Goal: Submit feedback/report problem: Submit feedback/report problem

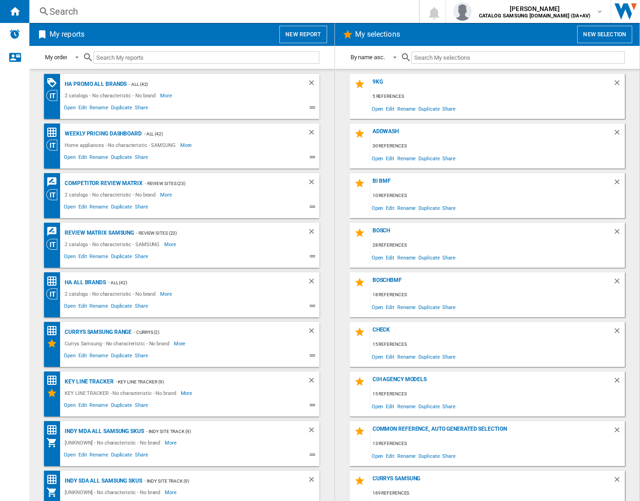
click at [140, 11] on div "Search" at bounding box center [223, 11] width 346 height 13
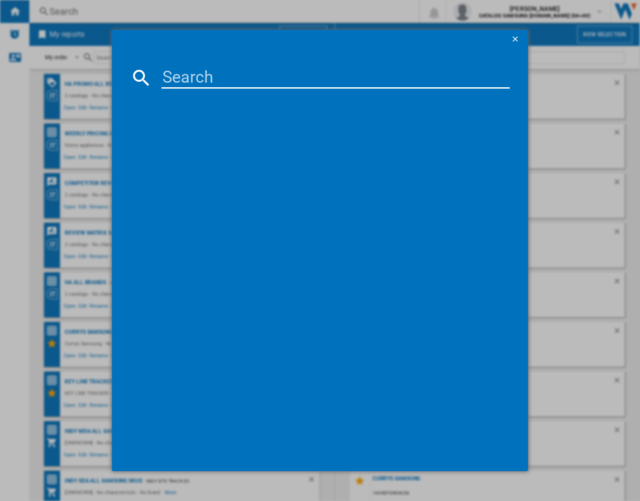
drag, startPoint x: 223, startPoint y: 75, endPoint x: 222, endPoint y: 81, distance: 6.0
click at [223, 77] on input at bounding box center [336, 78] width 348 height 22
paste input "HAIER HW100BP14357U WHITE"
type input "HAIER HW100BP14357U WHITE"
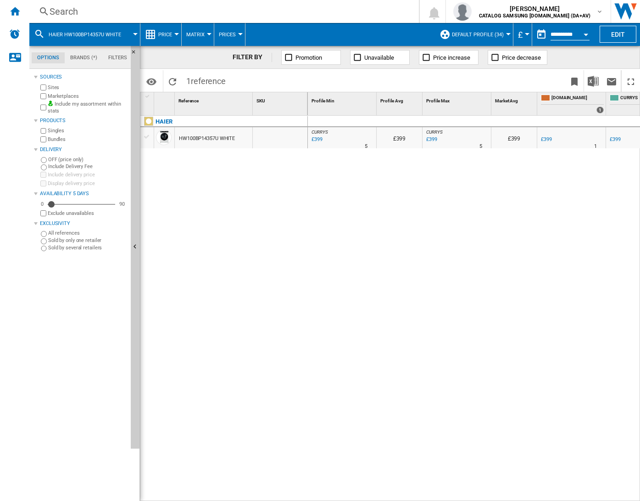
click at [318, 139] on div "£399" at bounding box center [316, 139] width 12 height 9
click at [189, 10] on div "Search" at bounding box center [223, 11] width 346 height 13
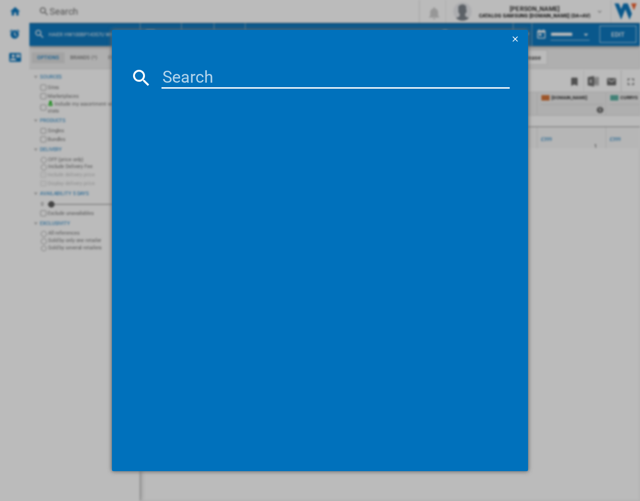
type input "HW100BP14357U"
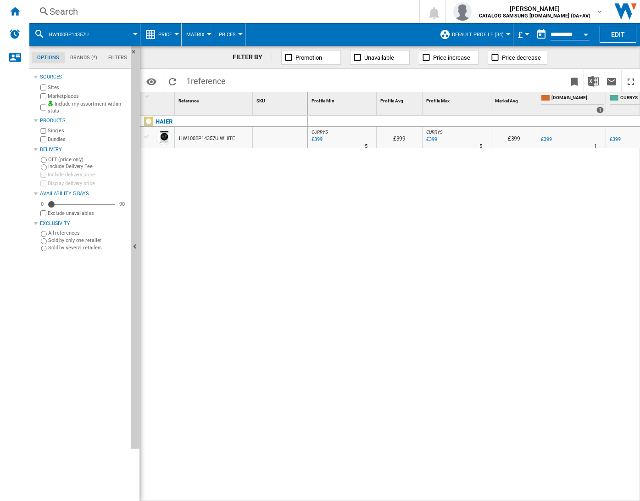
click at [320, 135] on div "£399" at bounding box center [316, 139] width 12 height 9
click at [214, 14] on div "Search" at bounding box center [223, 11] width 346 height 13
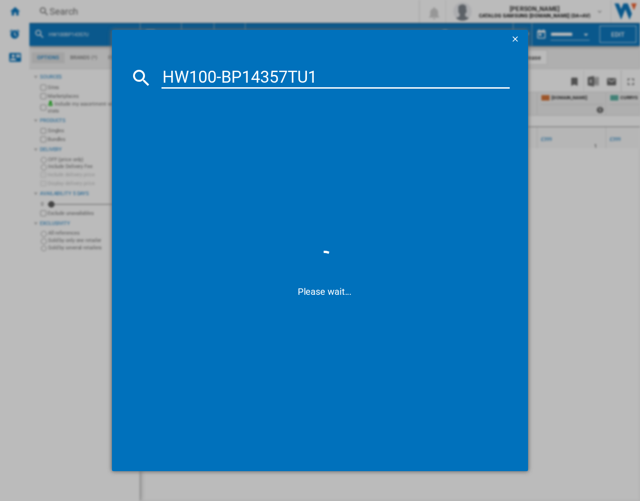
drag, startPoint x: 222, startPoint y: 78, endPoint x: 125, endPoint y: 60, distance: 98.0
click at [127, 59] on md-dialog-content "HW100-BP14357TU1 Please wait..." at bounding box center [320, 259] width 416 height 422
type input "BP14357TU1"
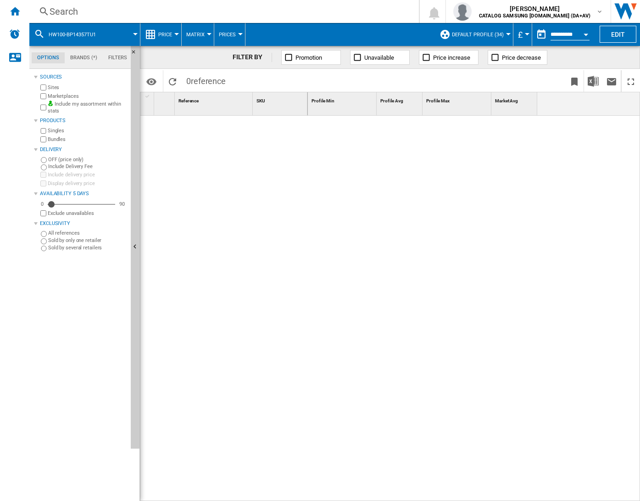
click at [176, 11] on div "Search" at bounding box center [223, 11] width 346 height 13
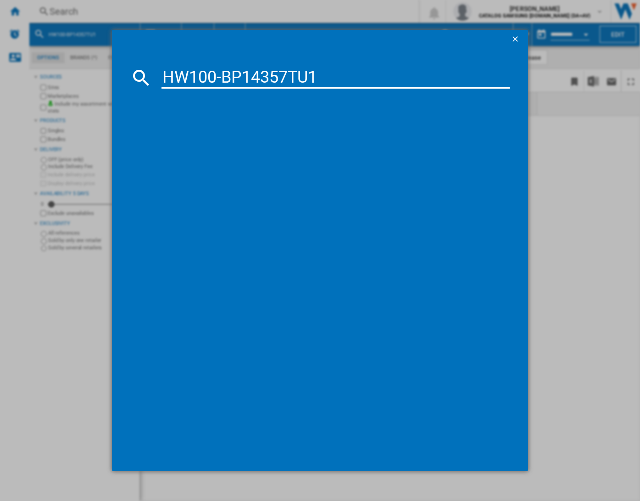
click at [224, 76] on input "HW100-BP14357TU1" at bounding box center [336, 78] width 348 height 22
type input "BP14357TU1"
click at [290, 87] on input "BP14357TU1" at bounding box center [336, 78] width 348 height 22
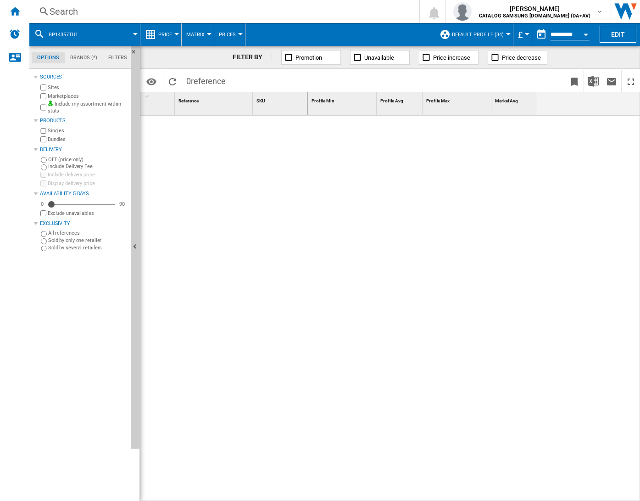
click at [210, 8] on div "Search" at bounding box center [223, 11] width 346 height 13
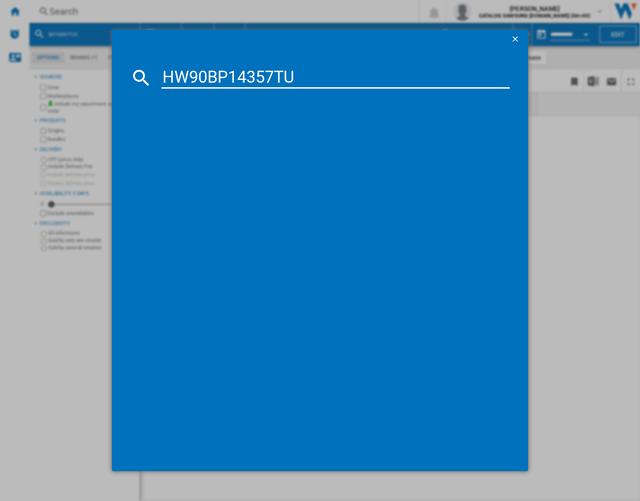
type input "HW90BP14357TU"
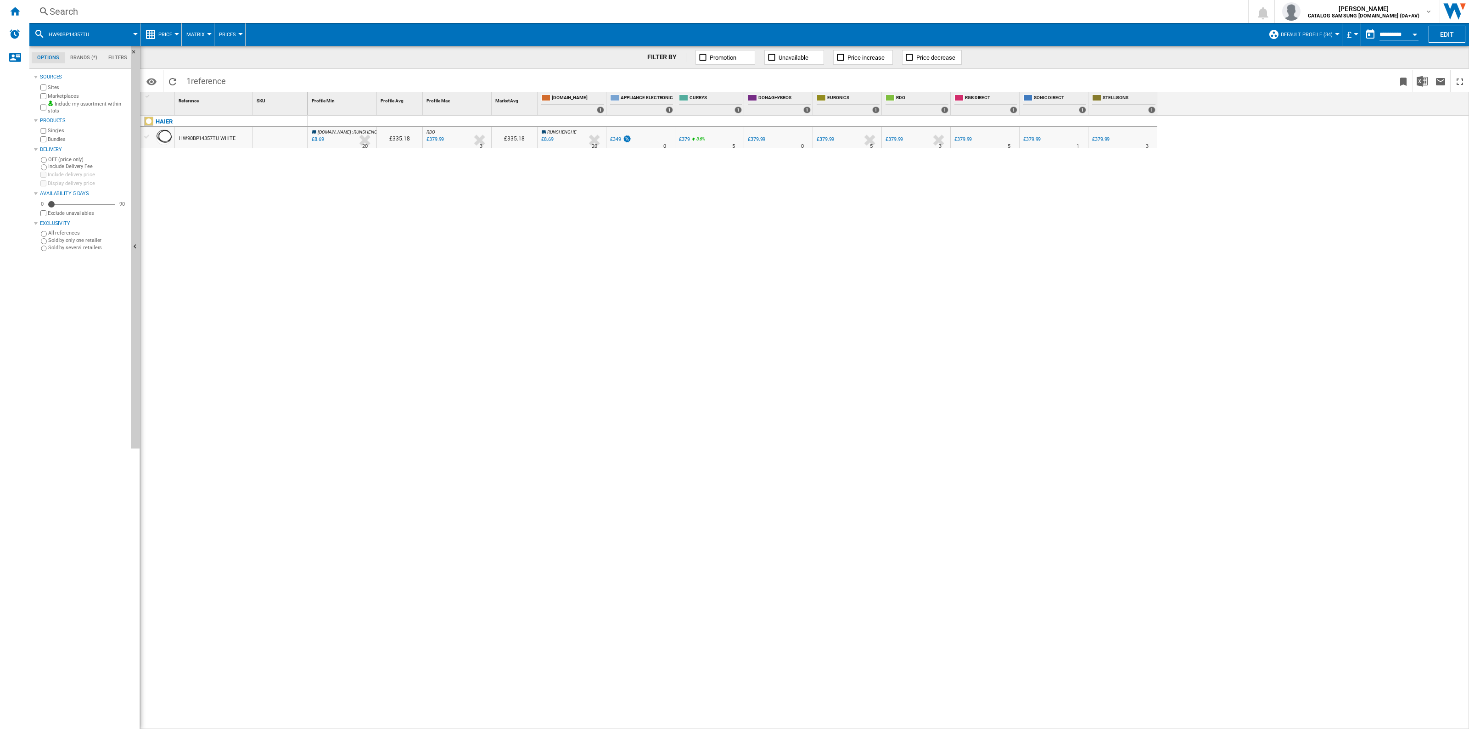
click at [640, 139] on div "£379" at bounding box center [684, 139] width 11 height 6
click at [311, 7] on div "Search" at bounding box center [637, 11] width 1174 height 13
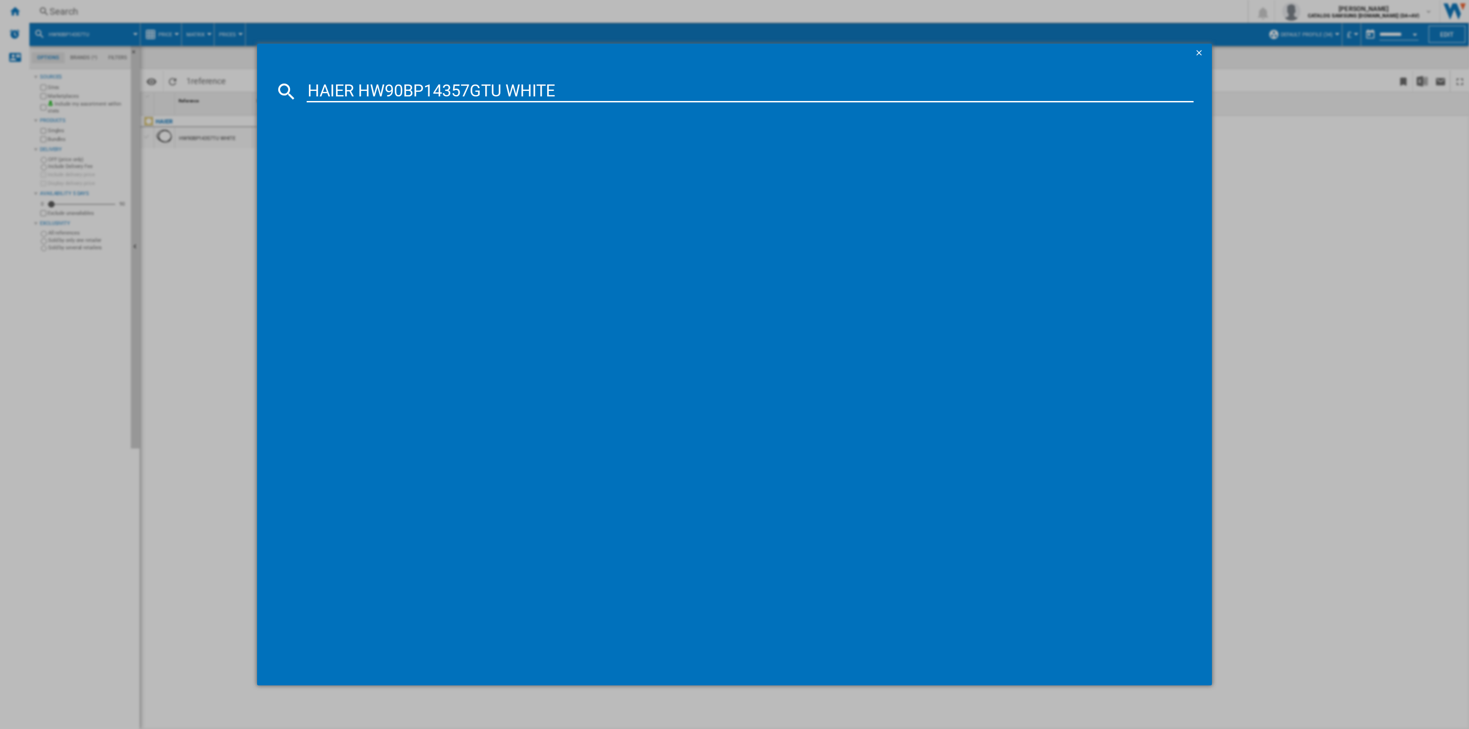
type input "HAIER HW90BP14357GTU WHITE"
click at [552, 84] on input "HAIER HW90BP14357GTU WHITE" at bounding box center [750, 91] width 887 height 22
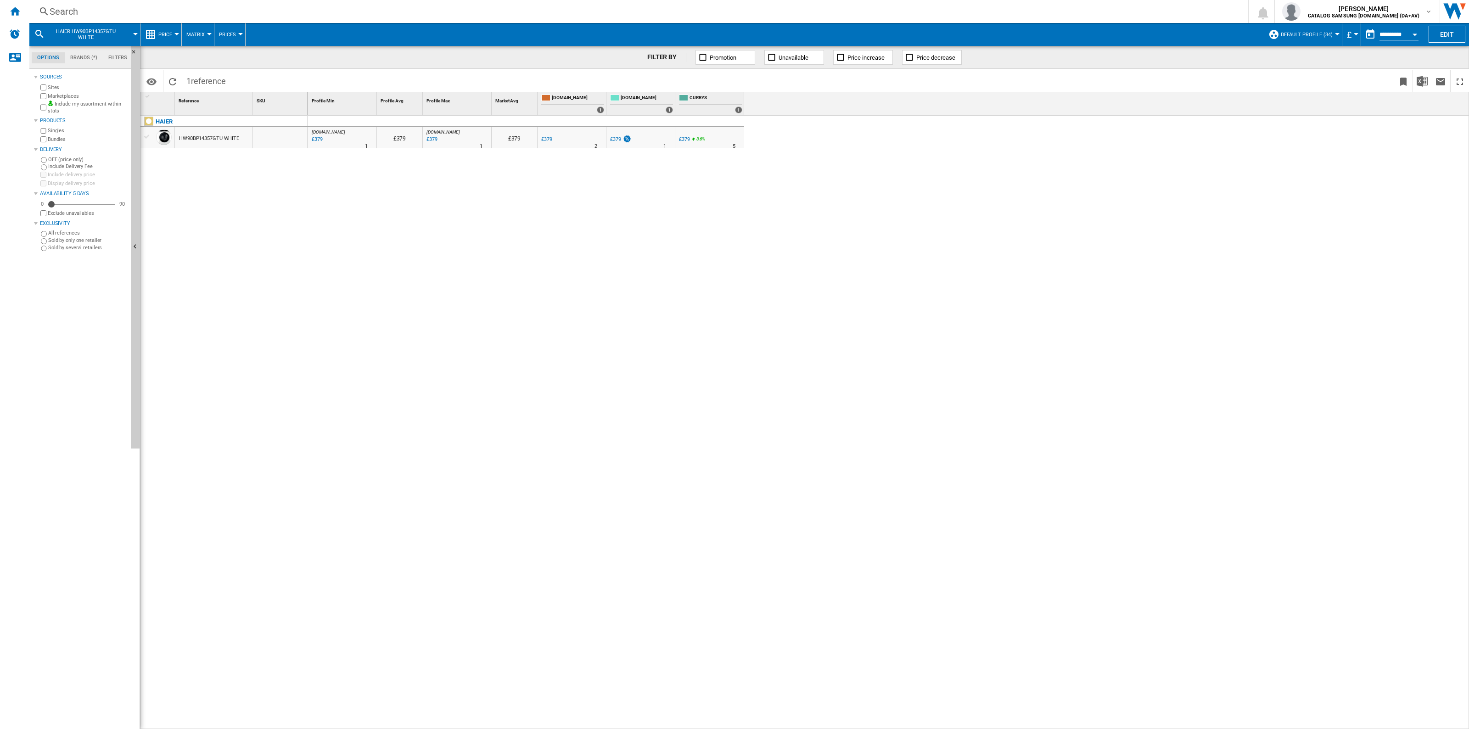
click at [615, 136] on div "£379" at bounding box center [615, 139] width 11 height 6
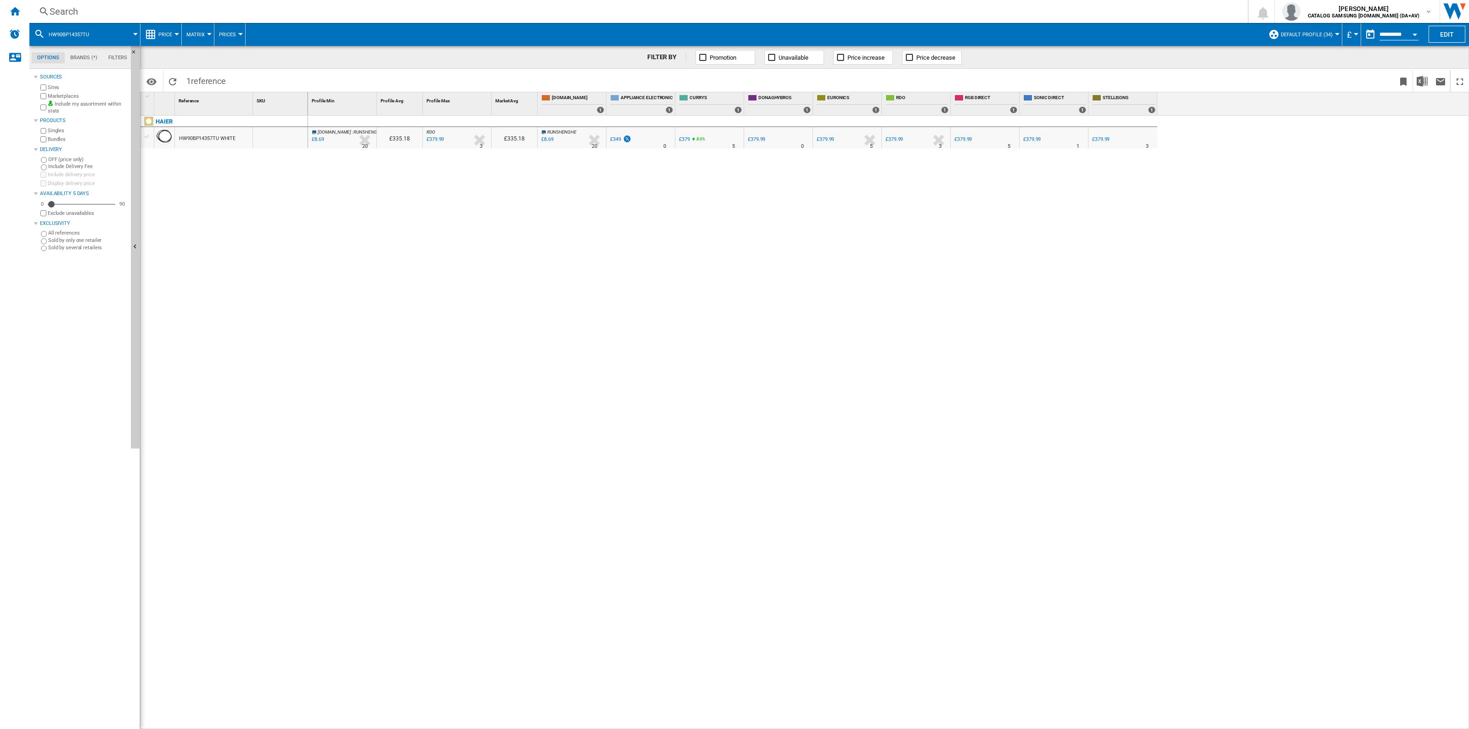
click at [640, 139] on div "£379" at bounding box center [684, 139] width 11 height 6
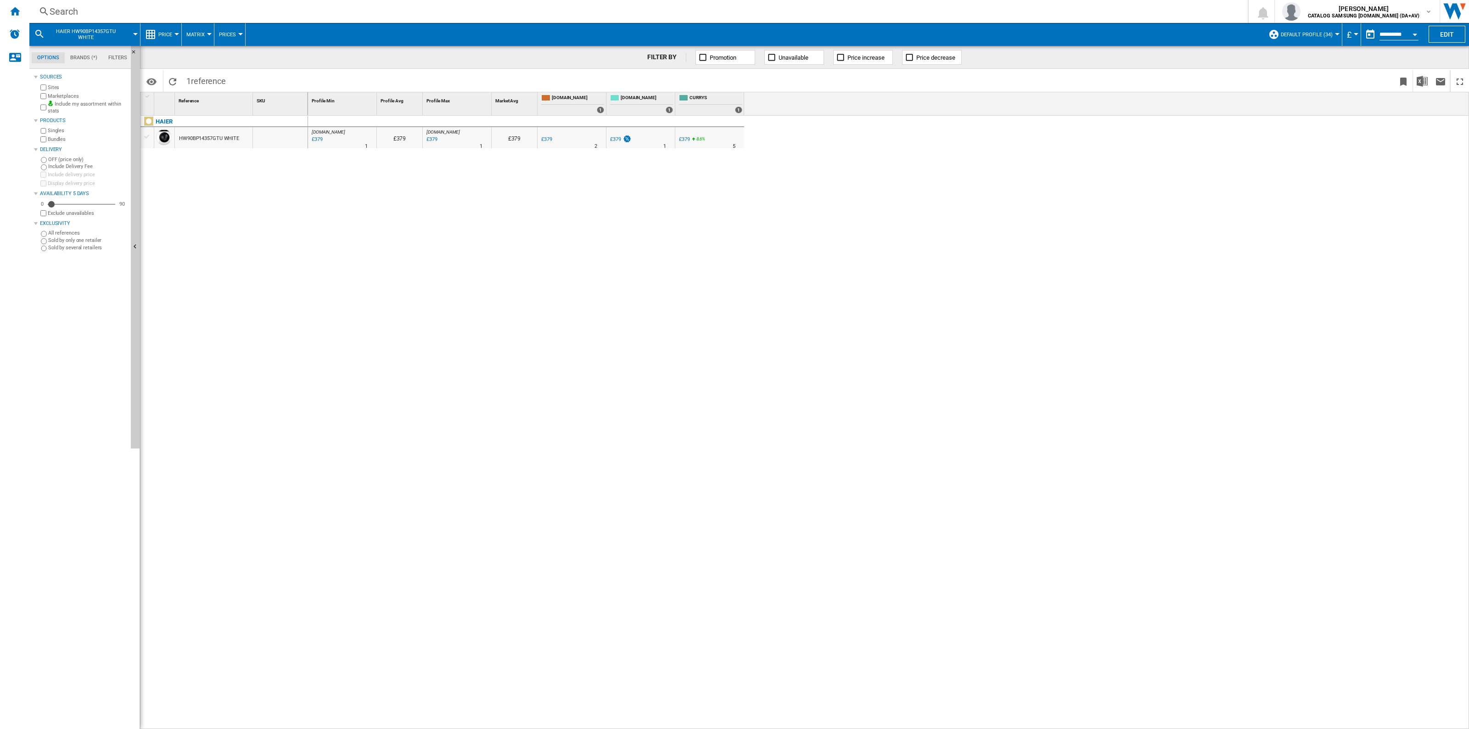
click at [640, 138] on div "£379" at bounding box center [684, 139] width 11 height 6
click at [614, 140] on div "£379" at bounding box center [615, 139] width 11 height 6
click at [640, 139] on div "£379" at bounding box center [684, 139] width 11 height 6
click at [163, 12] on div "Search" at bounding box center [637, 11] width 1174 height 13
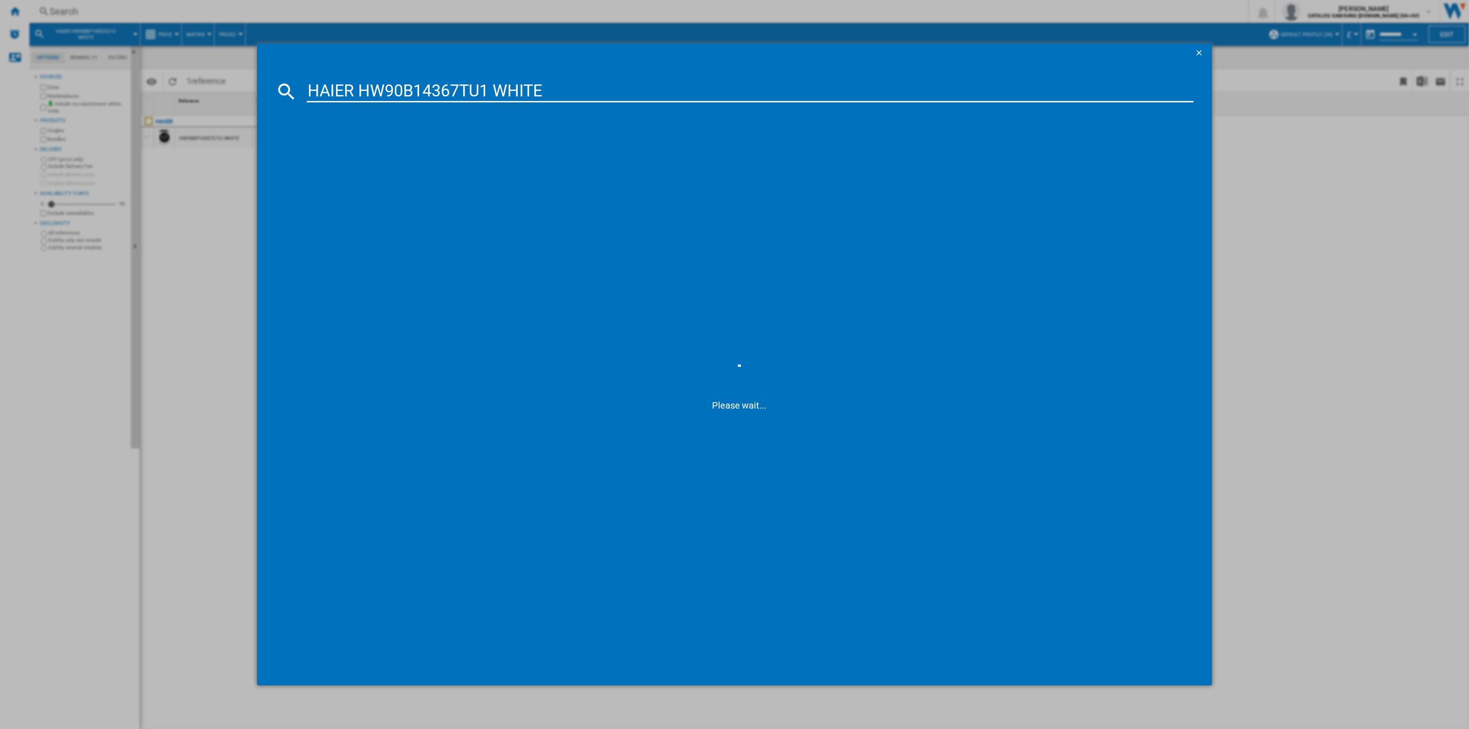
click at [343, 97] on input "HAIER HW90B14367TU1 WHITE" at bounding box center [750, 91] width 887 height 22
click at [479, 88] on input "HW90B14367TU1 WHITE" at bounding box center [750, 91] width 887 height 22
click at [469, 93] on input "HW90B14367TU1" at bounding box center [750, 91] width 887 height 22
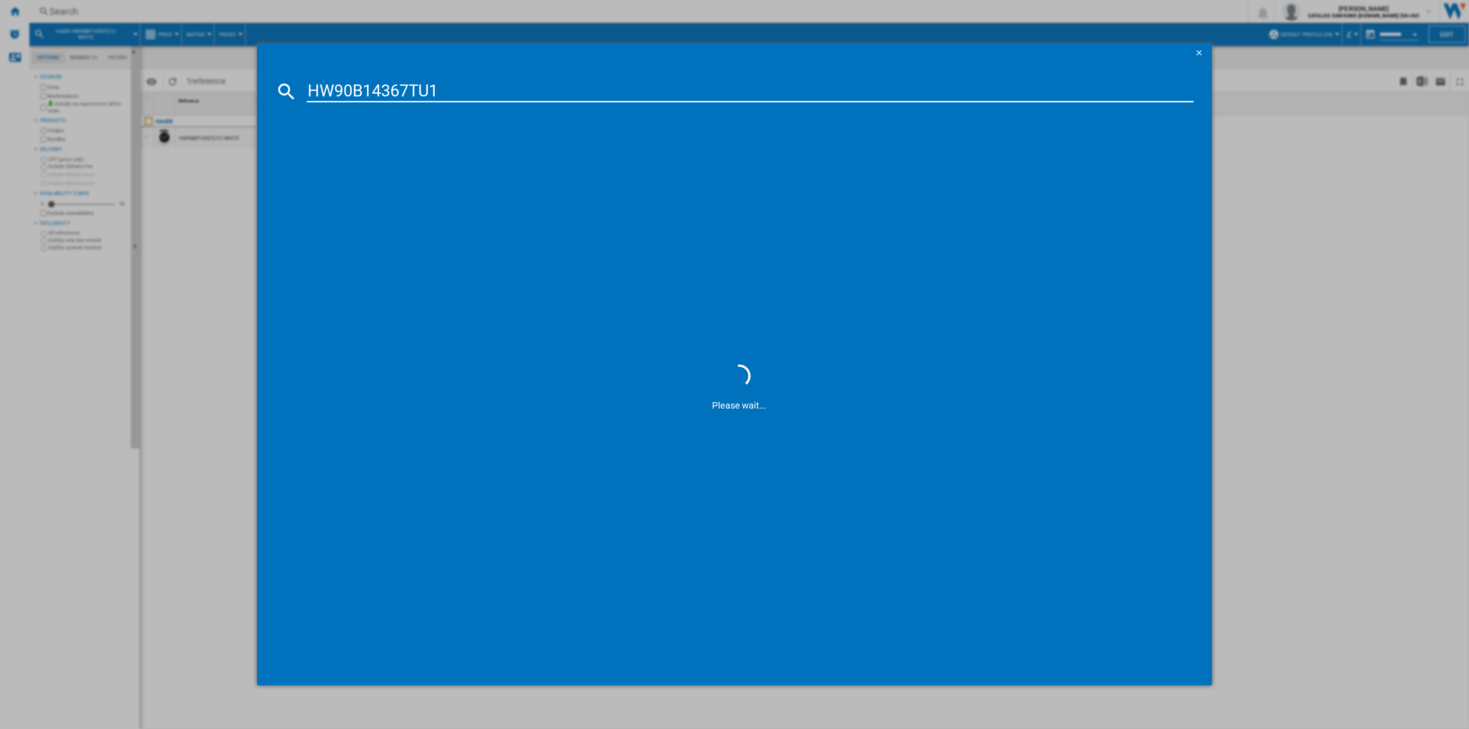
type input "HW90B14367TU1"
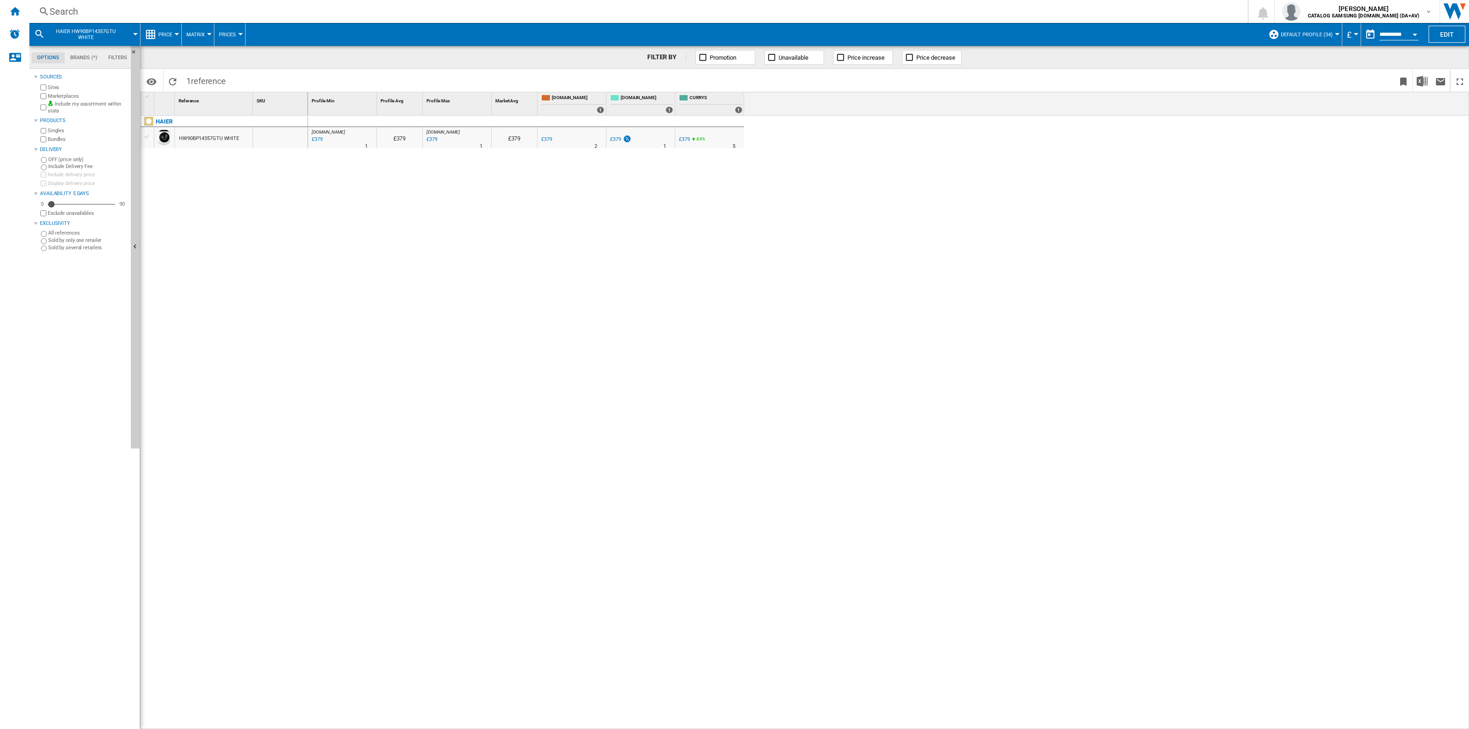
click at [618, 135] on div "£379" at bounding box center [620, 139] width 23 height 9
click at [618, 137] on div "£479" at bounding box center [615, 139] width 11 height 6
click at [546, 136] on div "£479" at bounding box center [546, 139] width 11 height 6
click at [203, 14] on div "Search" at bounding box center [637, 11] width 1174 height 13
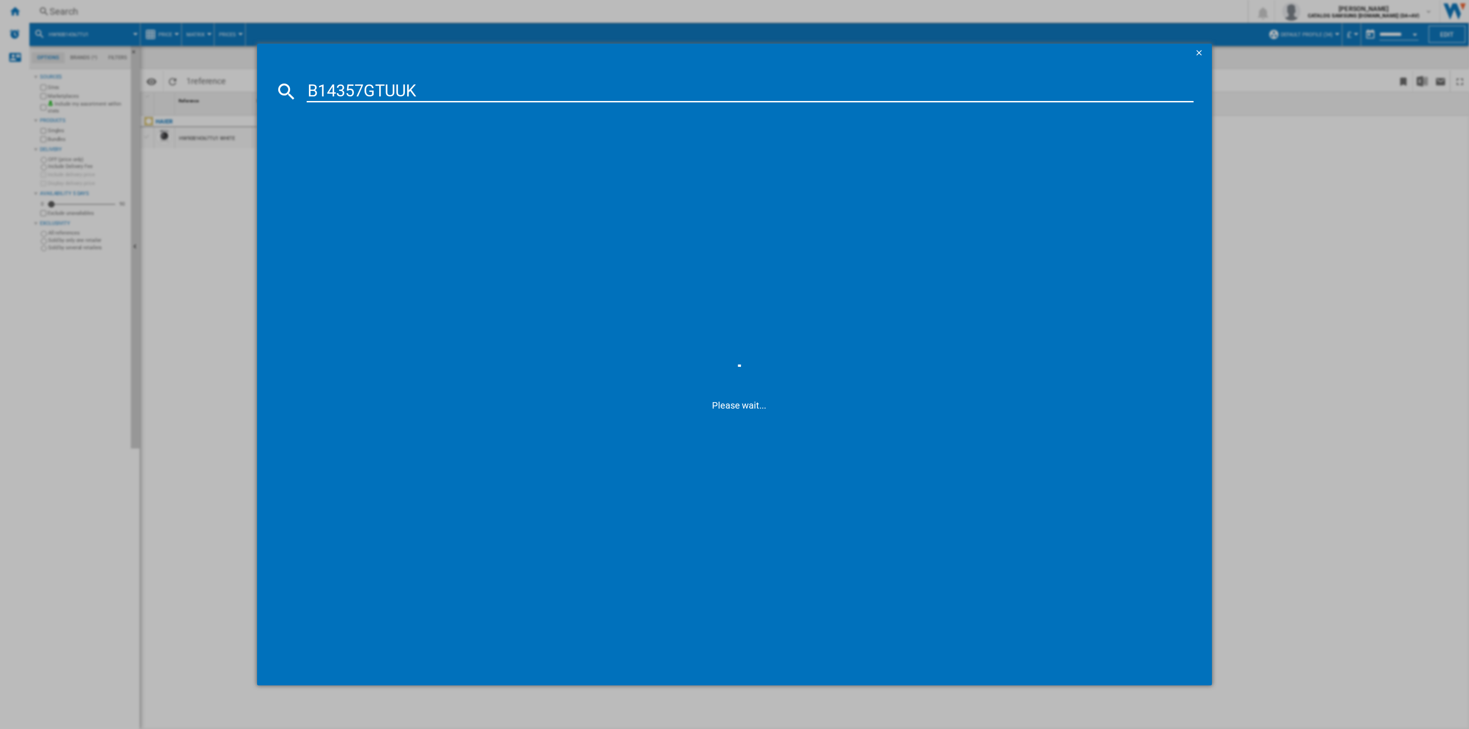
type input "B14357GTUUK"
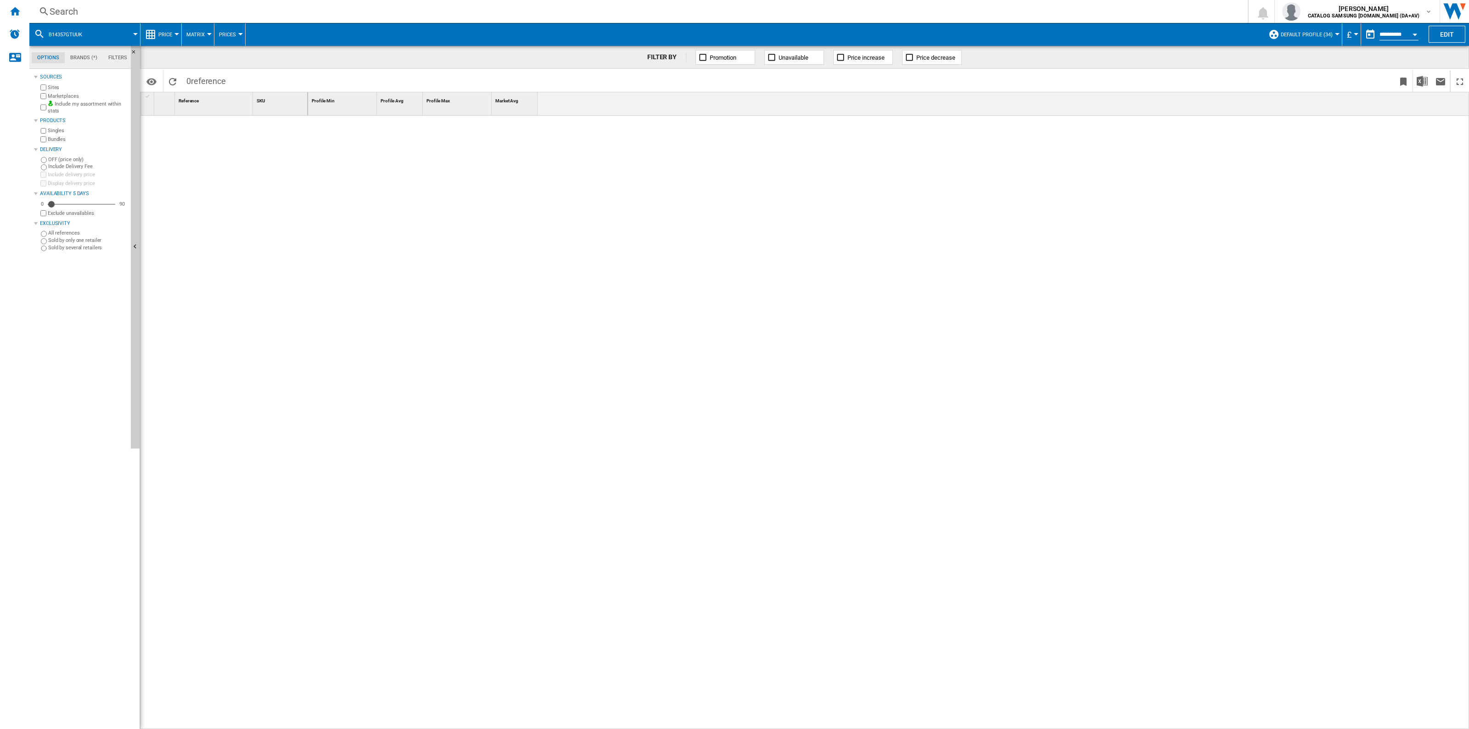
click at [163, 8] on div "Search" at bounding box center [637, 11] width 1174 height 13
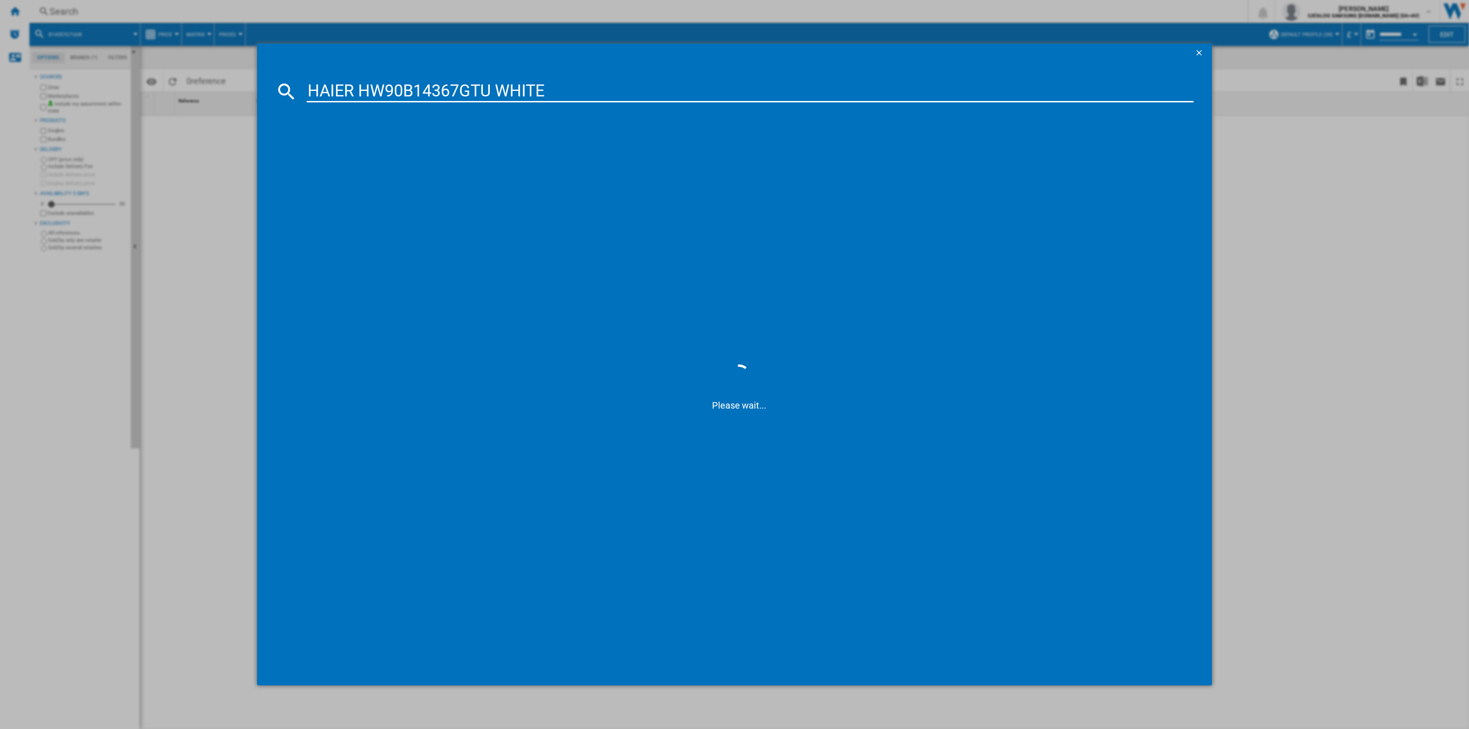
type input "HAIER HW90B14367GTU WHITE"
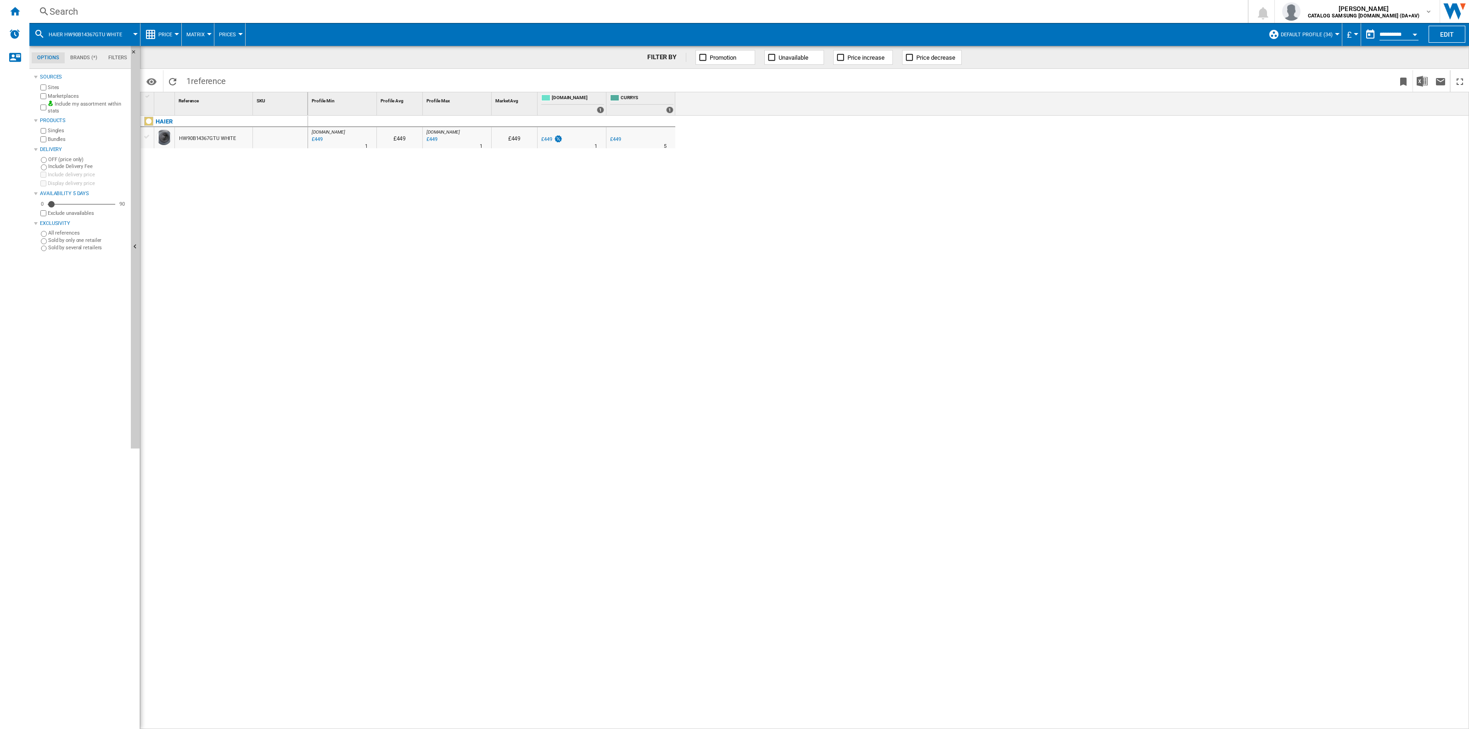
click at [174, 12] on div "Search" at bounding box center [637, 11] width 1174 height 13
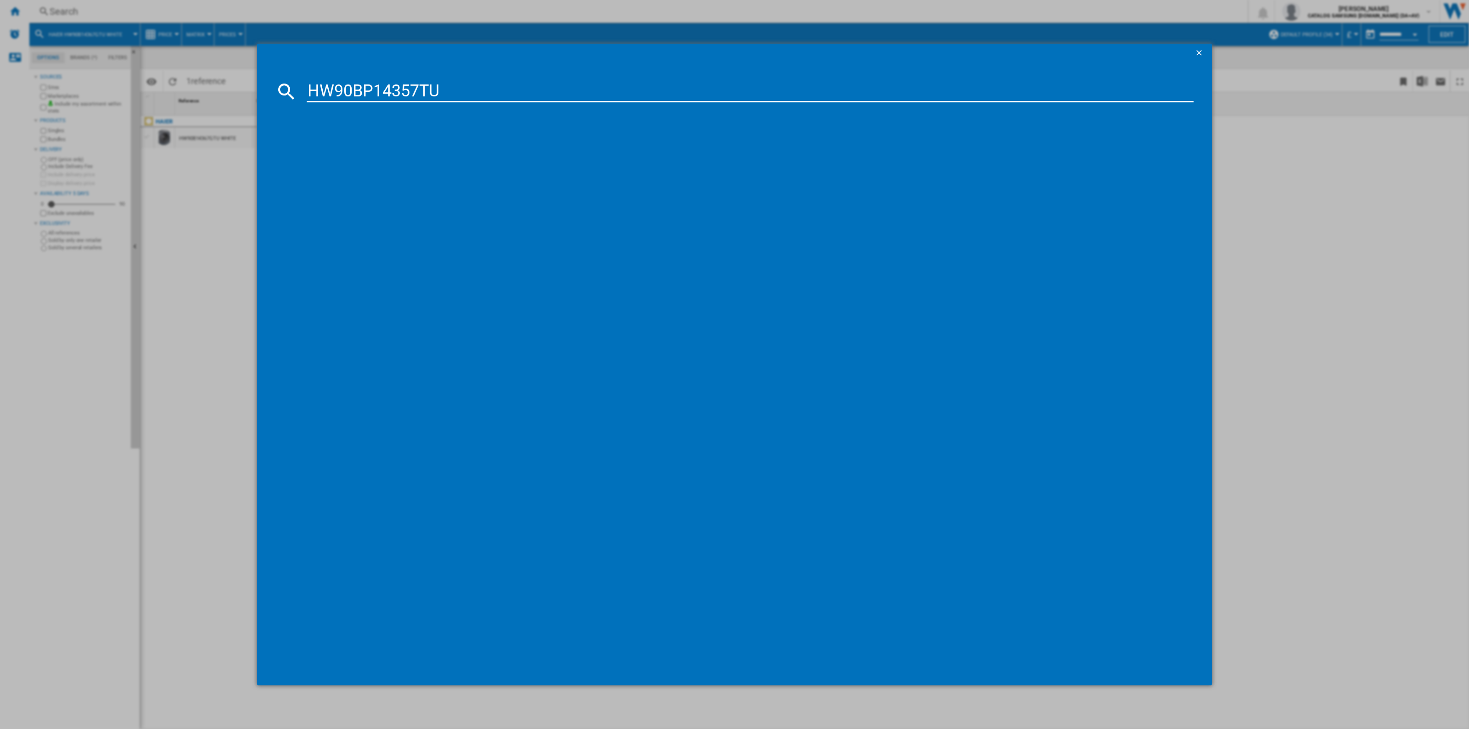
type input "HW90BP14357TU"
click at [345, 150] on div "HAIER HW90BP14357TU WHITE" at bounding box center [740, 150] width 877 height 9
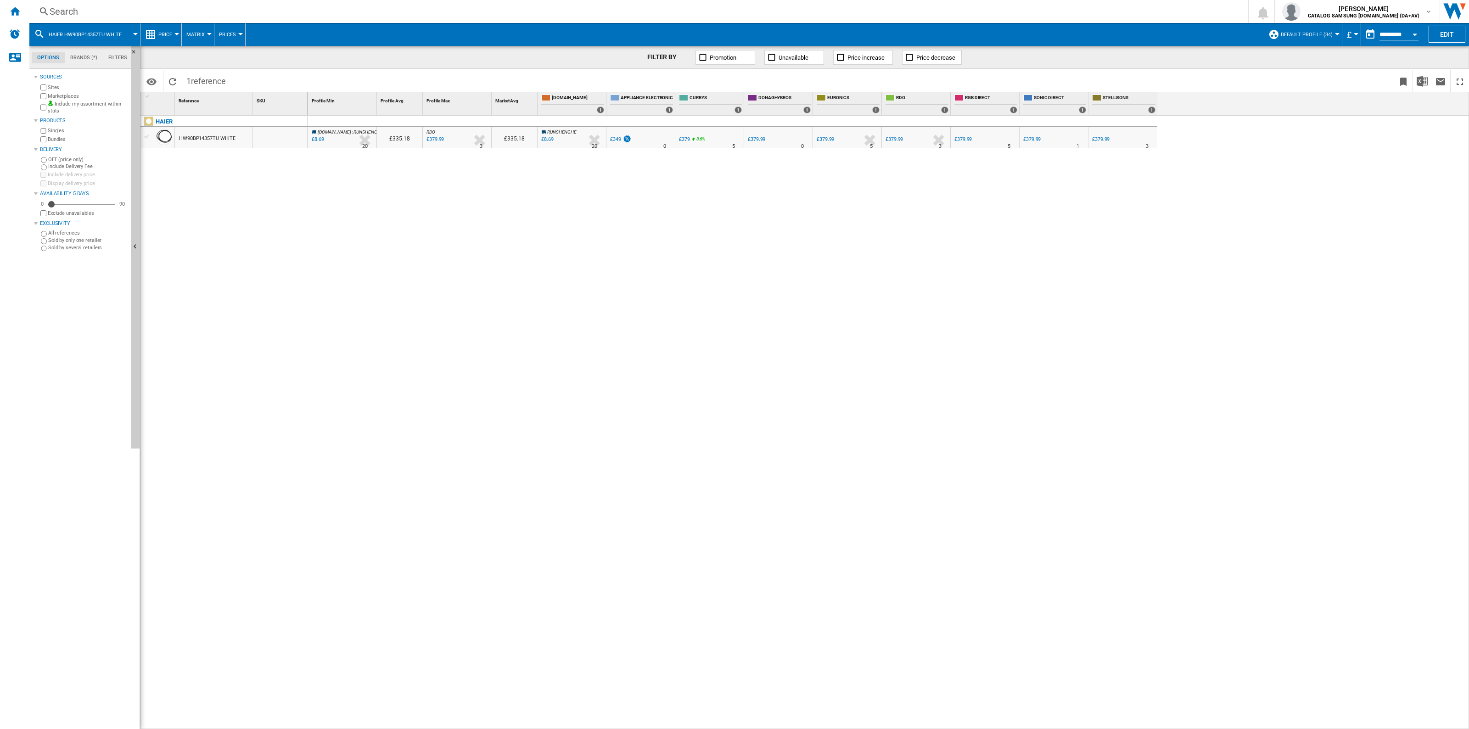
click at [640, 140] on div "£379" at bounding box center [684, 139] width 11 height 6
click at [640, 141] on div "£379.99" at bounding box center [1031, 139] width 17 height 6
click at [224, 140] on div "HW90BP14357TU WHITE" at bounding box center [207, 138] width 56 height 21
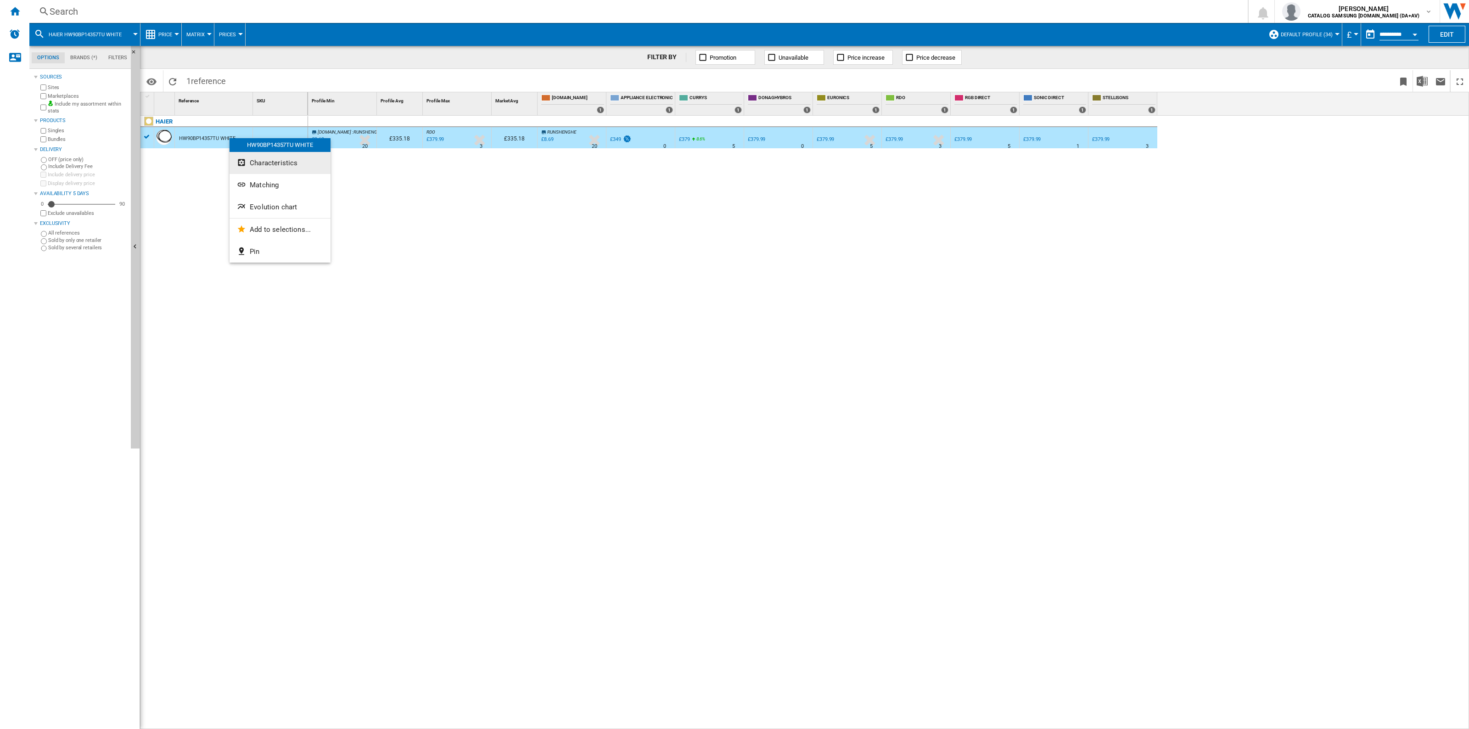
click at [287, 166] on span "Characteristics" at bounding box center [274, 163] width 48 height 8
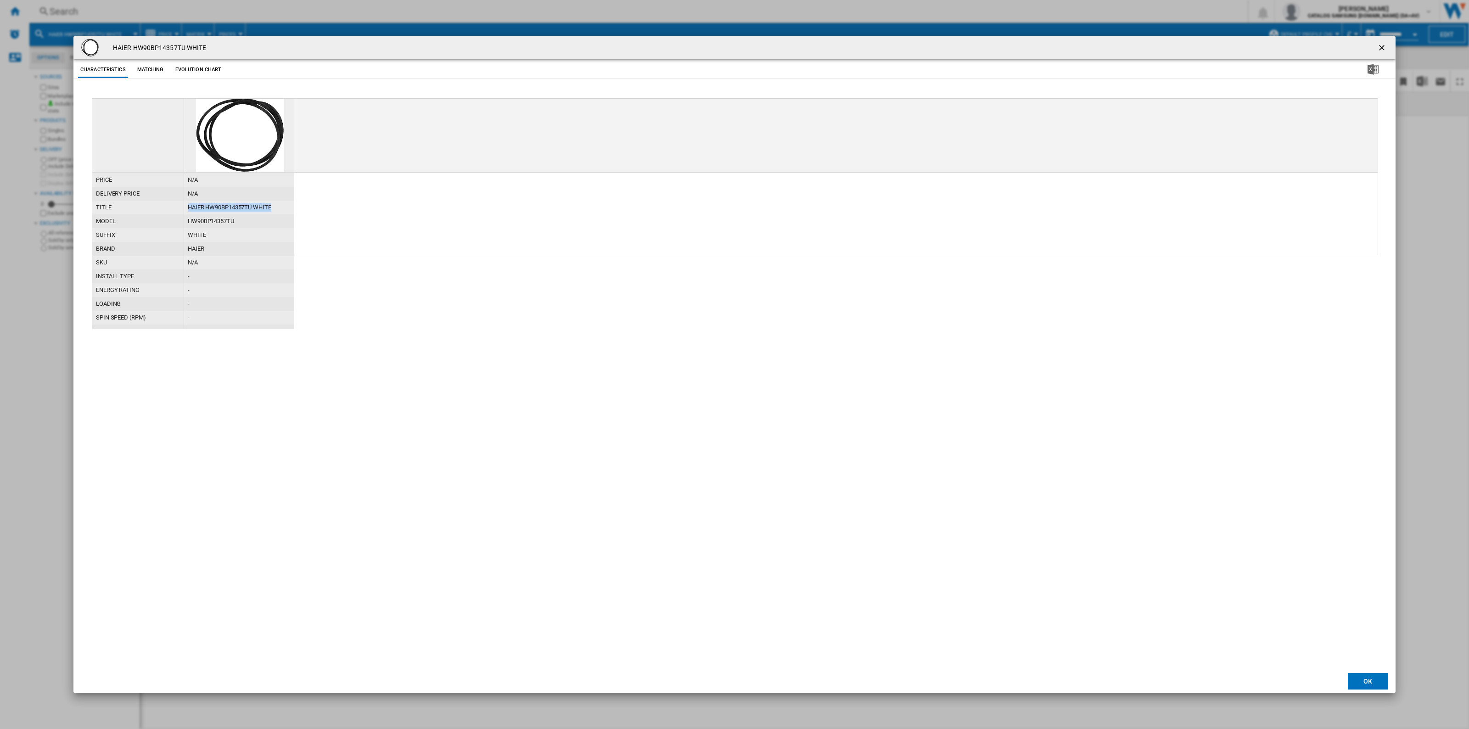
drag, startPoint x: 281, startPoint y: 207, endPoint x: 166, endPoint y: 210, distance: 115.7
click at [166, 201] on div "title HAIER HW90BP14357TU WHITE" at bounding box center [193, 201] width 202 height 0
copy div "HAIER HW90BP14357TU WHITE"
drag, startPoint x: 1357, startPoint y: 683, endPoint x: 1338, endPoint y: 681, distance: 18.5
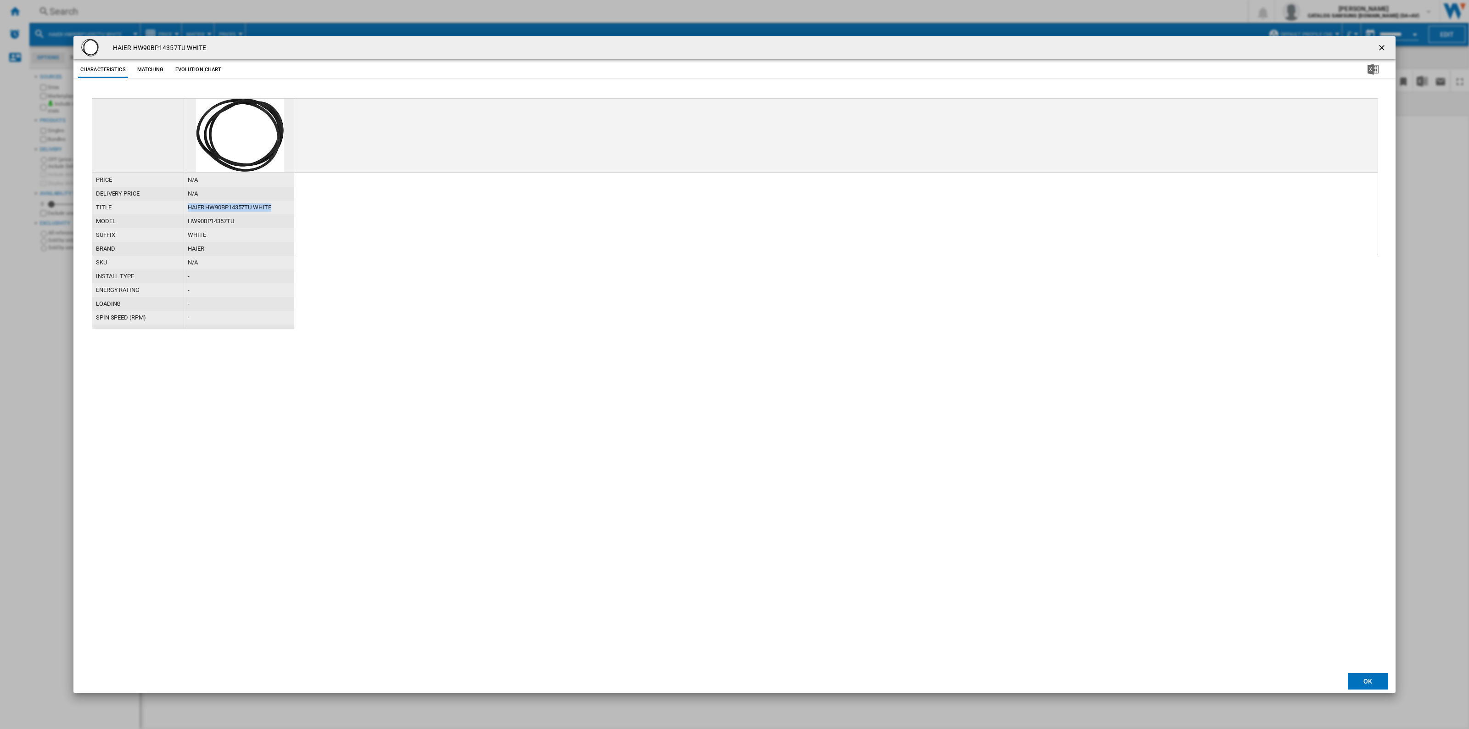
click at [640, 500] on button "OK" at bounding box center [1367, 681] width 40 height 17
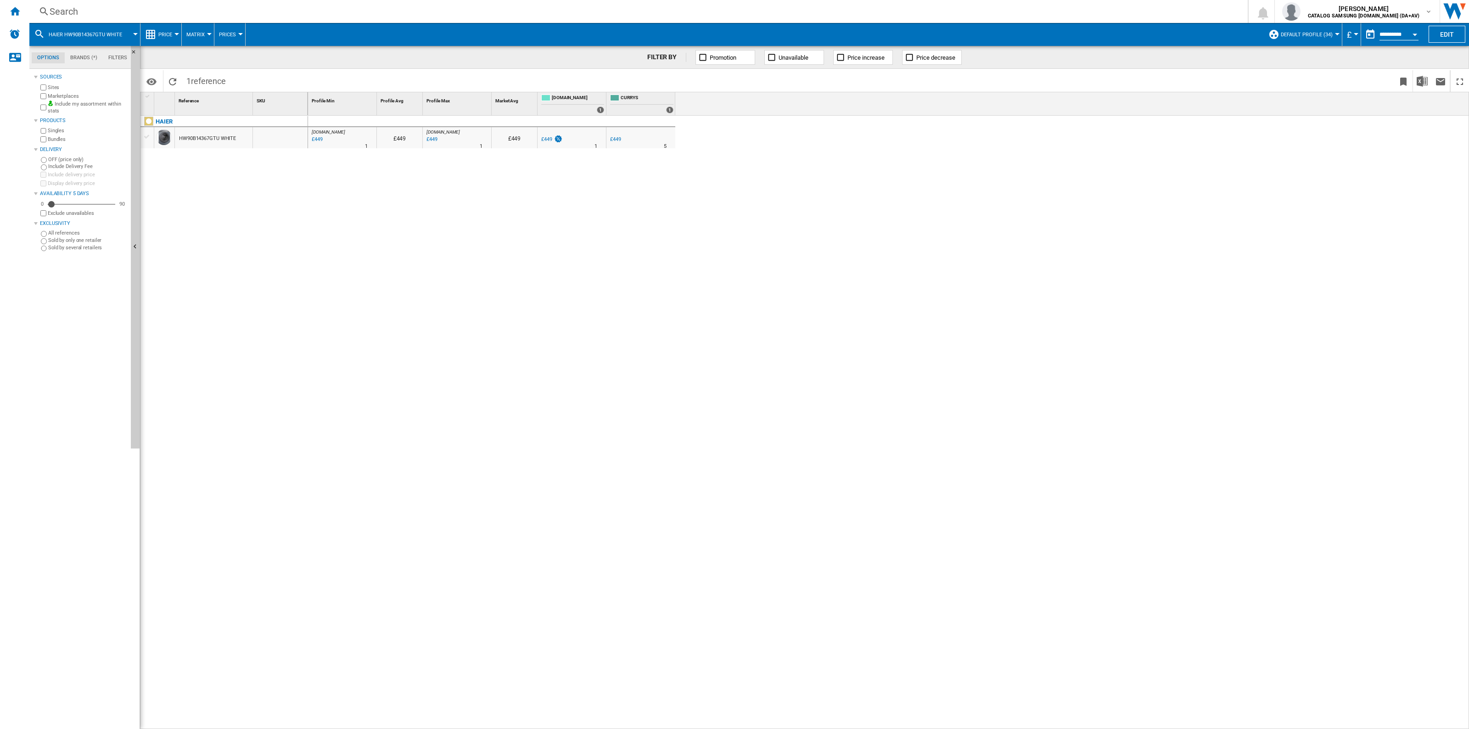
click at [551, 137] on div "£449" at bounding box center [546, 139] width 11 height 6
click at [615, 140] on div "£449" at bounding box center [615, 139] width 11 height 6
click at [545, 138] on div "£449" at bounding box center [546, 139] width 11 height 6
click at [543, 139] on div "£449" at bounding box center [546, 139] width 11 height 6
click at [616, 140] on div "£449" at bounding box center [615, 139] width 11 height 6
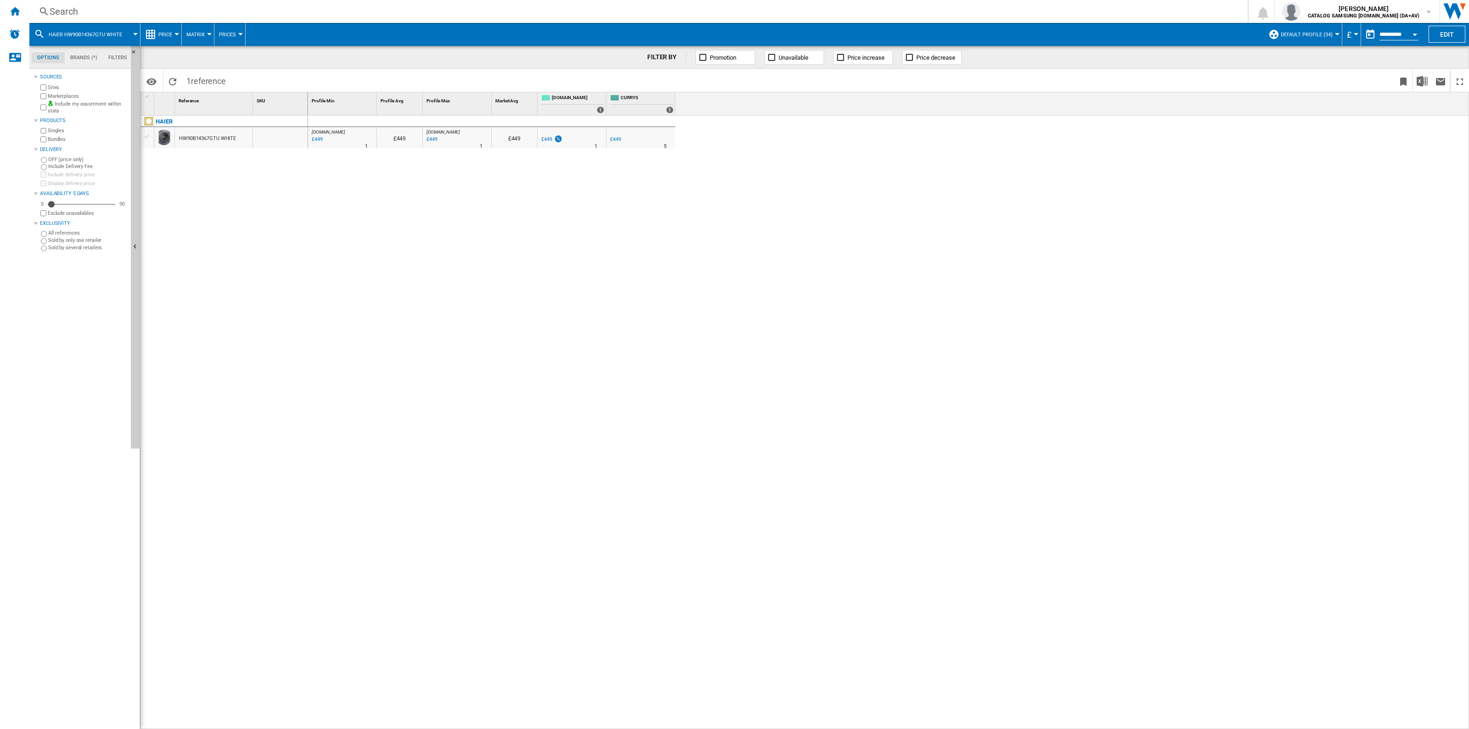
click at [248, 177] on div "HAIER HW90B14367GTU WHITE" at bounding box center [224, 420] width 168 height 609
click at [616, 136] on div "£379" at bounding box center [615, 139] width 11 height 6
click at [162, 15] on div "Search" at bounding box center [637, 11] width 1174 height 13
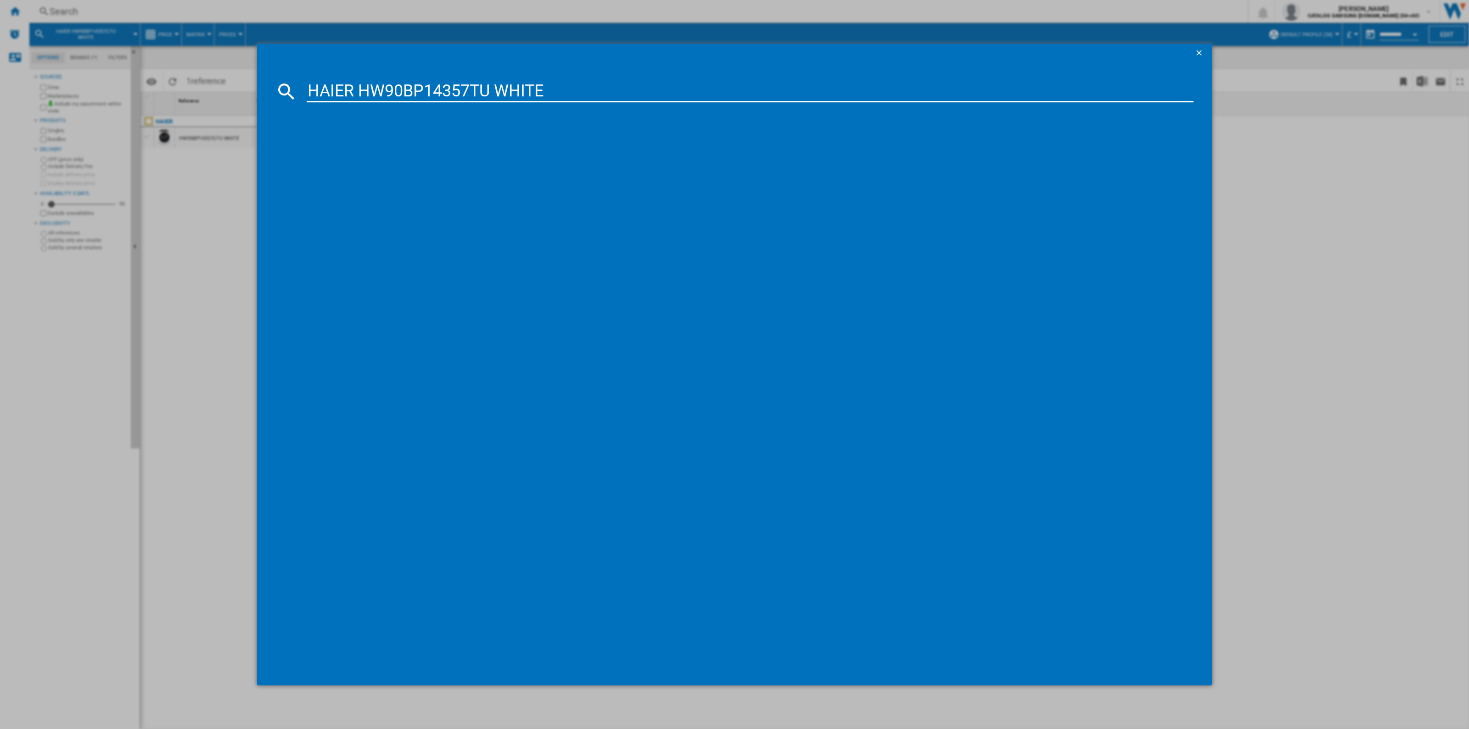
type input "HAIER HW90BP14357TU WHITE"
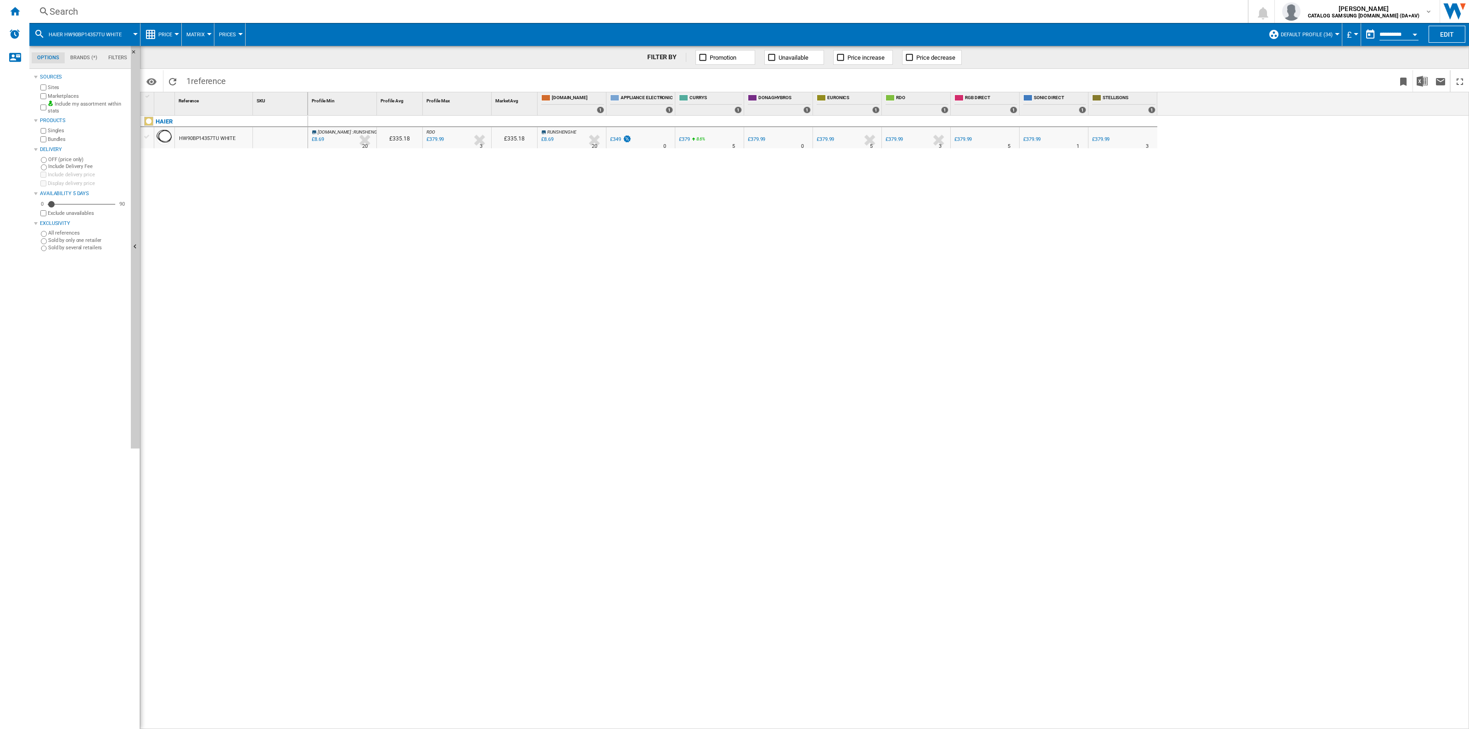
click at [640, 138] on div "£379" at bounding box center [684, 139] width 11 height 6
click at [260, 198] on div "HAIER HW90BP14357TU WHITE" at bounding box center [224, 420] width 168 height 609
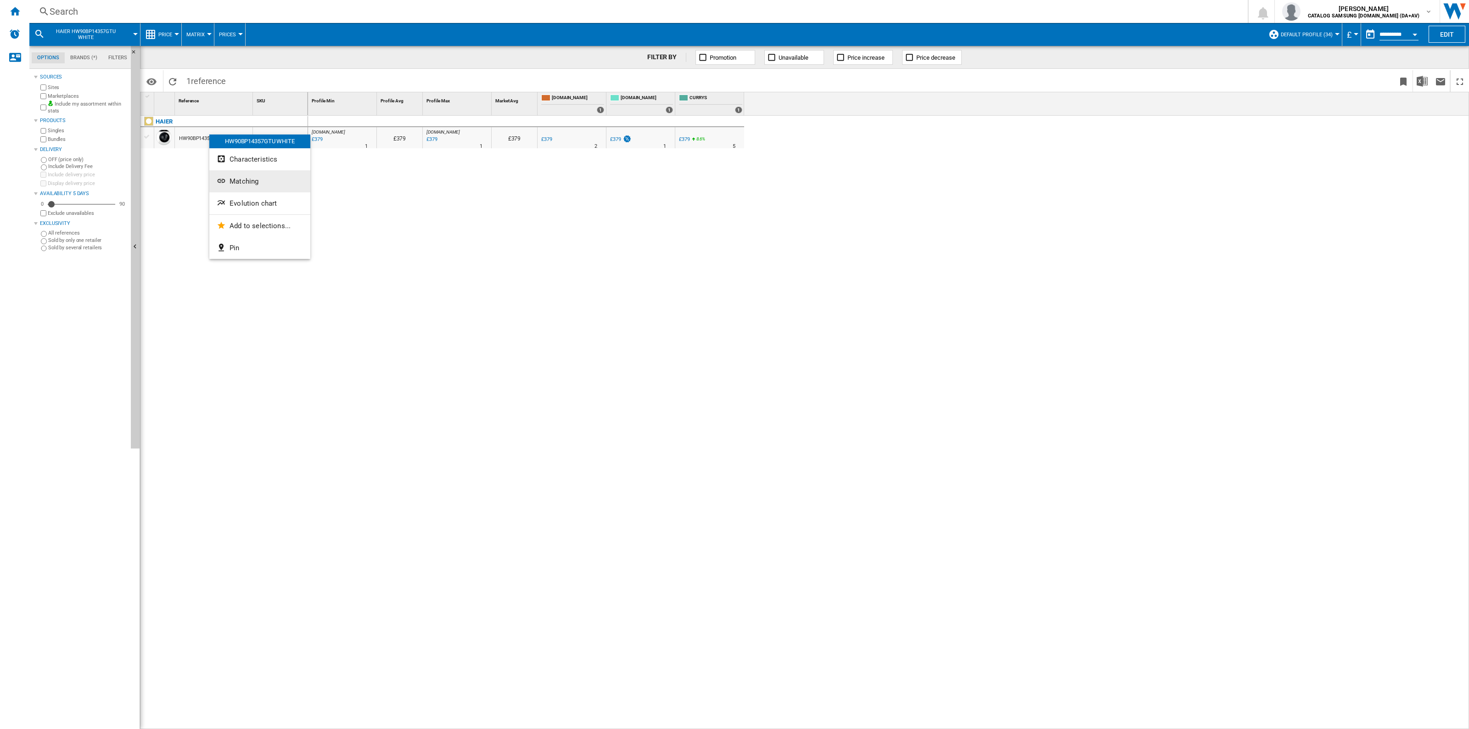
click at [268, 178] on button "Matching" at bounding box center [259, 181] width 101 height 22
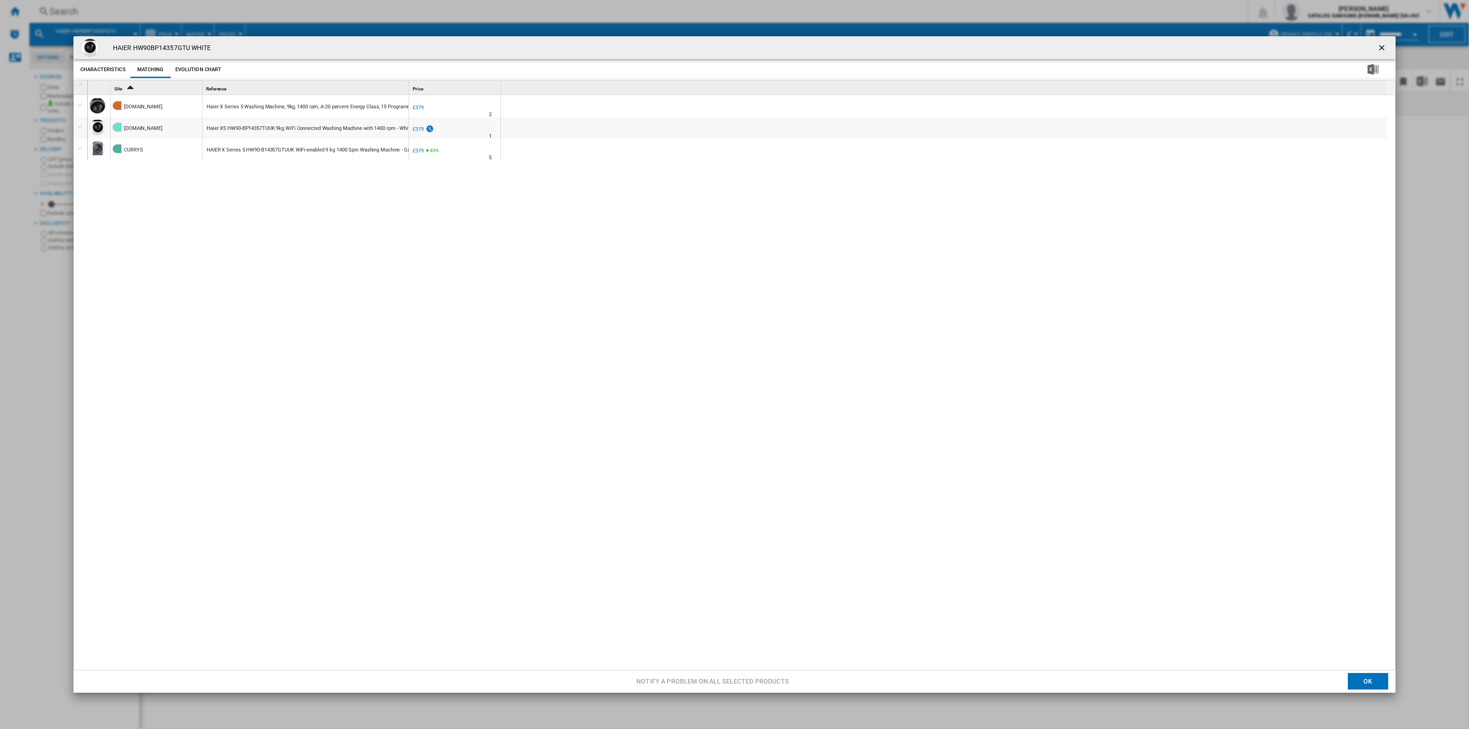
click at [79, 126] on div "Product popup" at bounding box center [81, 127] width 10 height 8
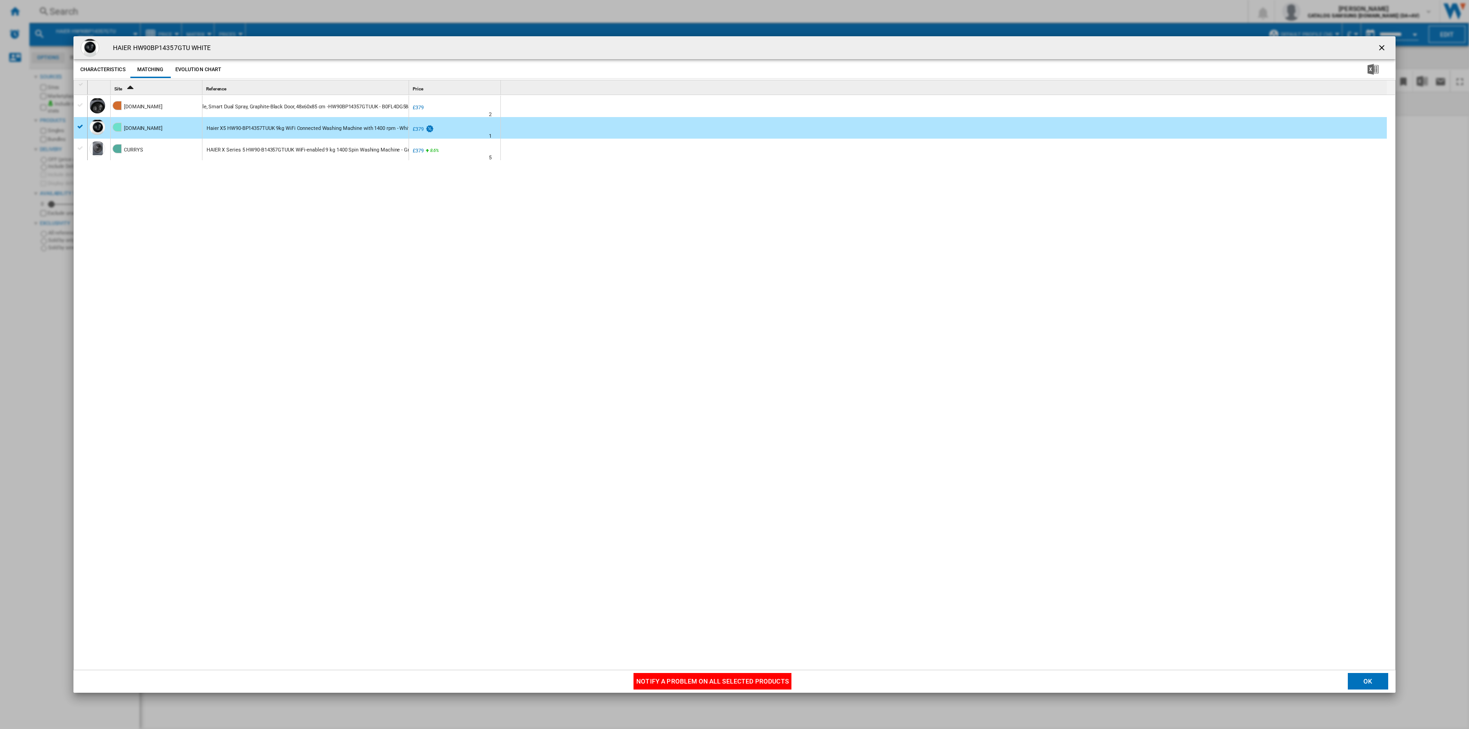
scroll to position [0, 242]
click at [640, 500] on button "Notify a problem on all selected products" at bounding box center [712, 681] width 158 height 17
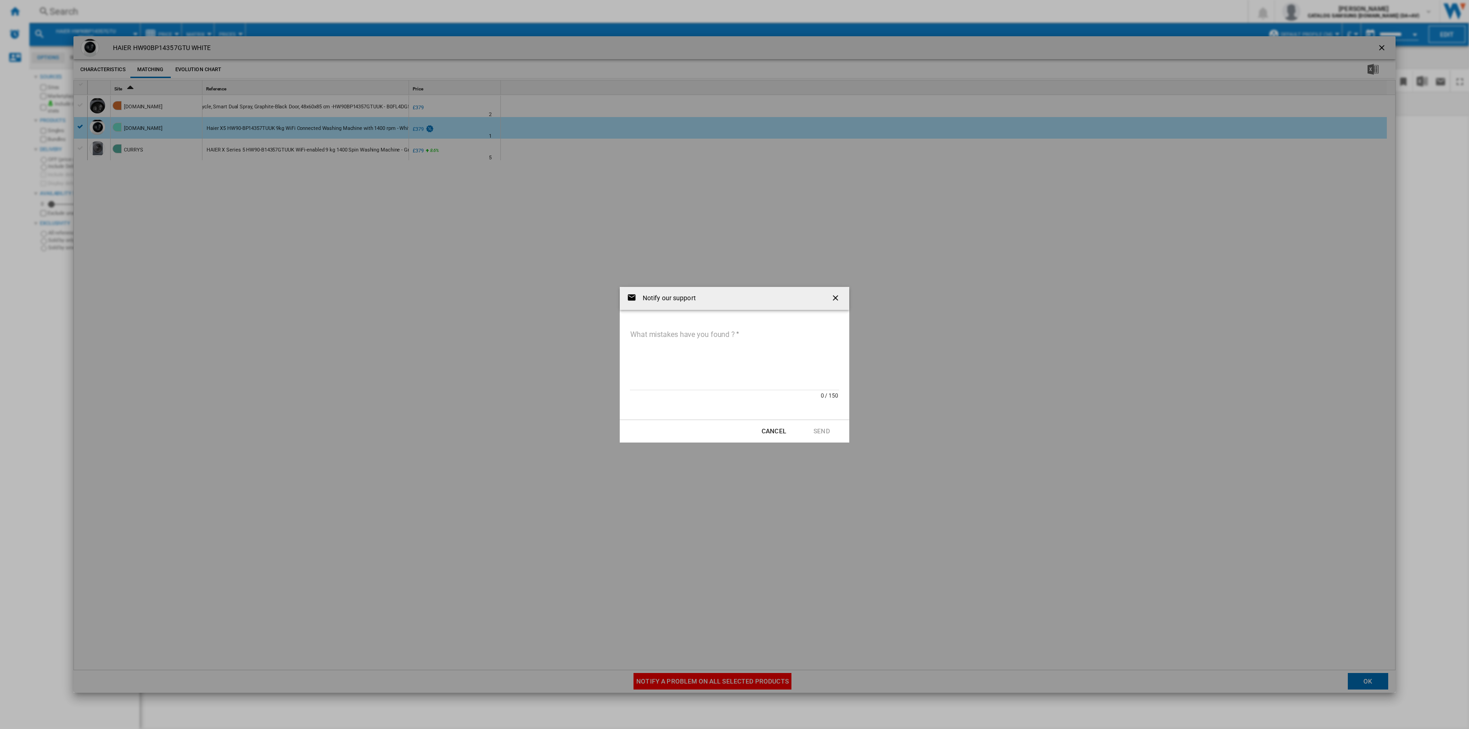
click at [640, 349] on textarea "What mistakes have you found ?" at bounding box center [734, 359] width 209 height 62
paste textarea "**********"
type textarea "**********"
click at [640, 427] on button "Send" at bounding box center [821, 431] width 40 height 17
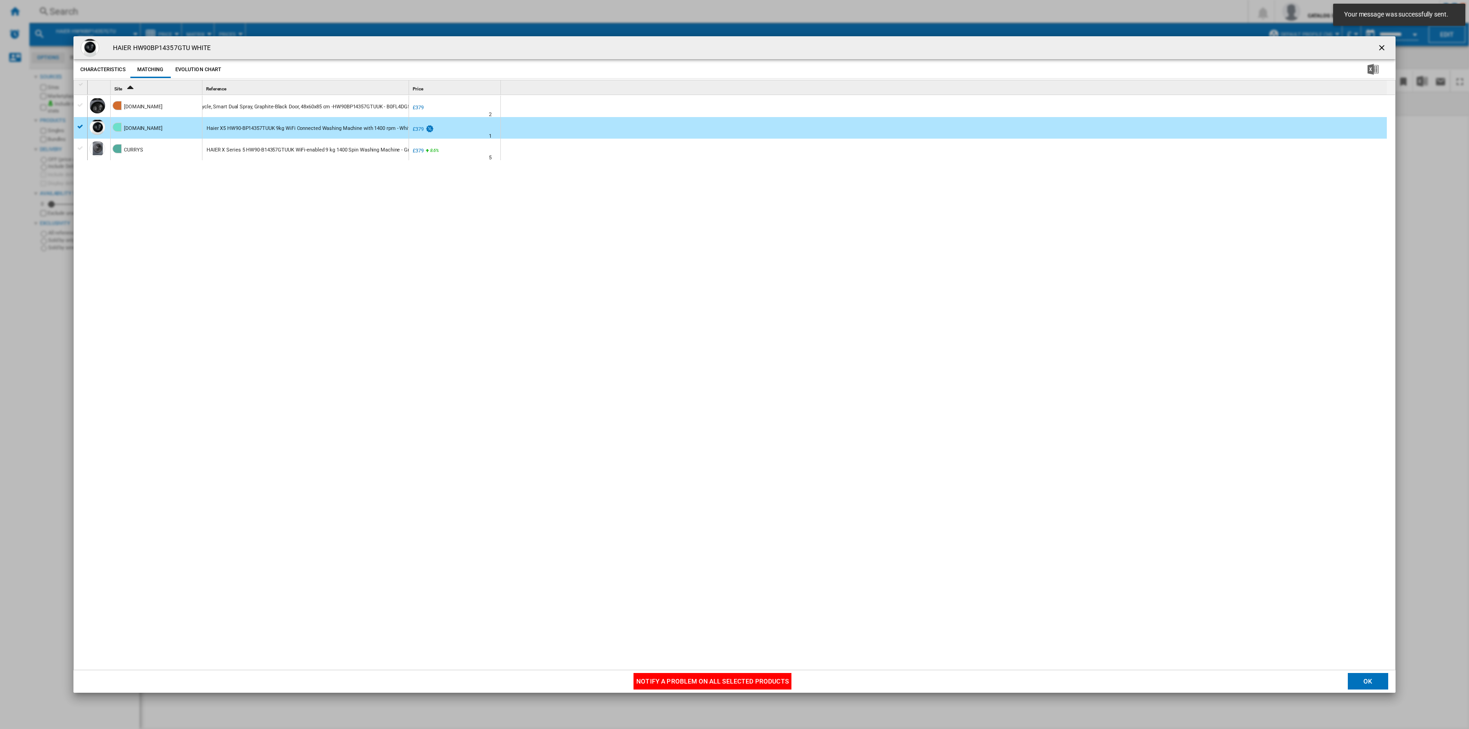
click at [417, 103] on div "UK AMAZON" at bounding box center [455, 101] width 88 height 6
click at [419, 109] on div "£379" at bounding box center [418, 108] width 11 height 6
click at [640, 51] on ng-md-icon "getI18NText('BUTTONS.CLOSE_DIALOG')" at bounding box center [1382, 48] width 11 height 11
